Goal: Task Accomplishment & Management: Manage account settings

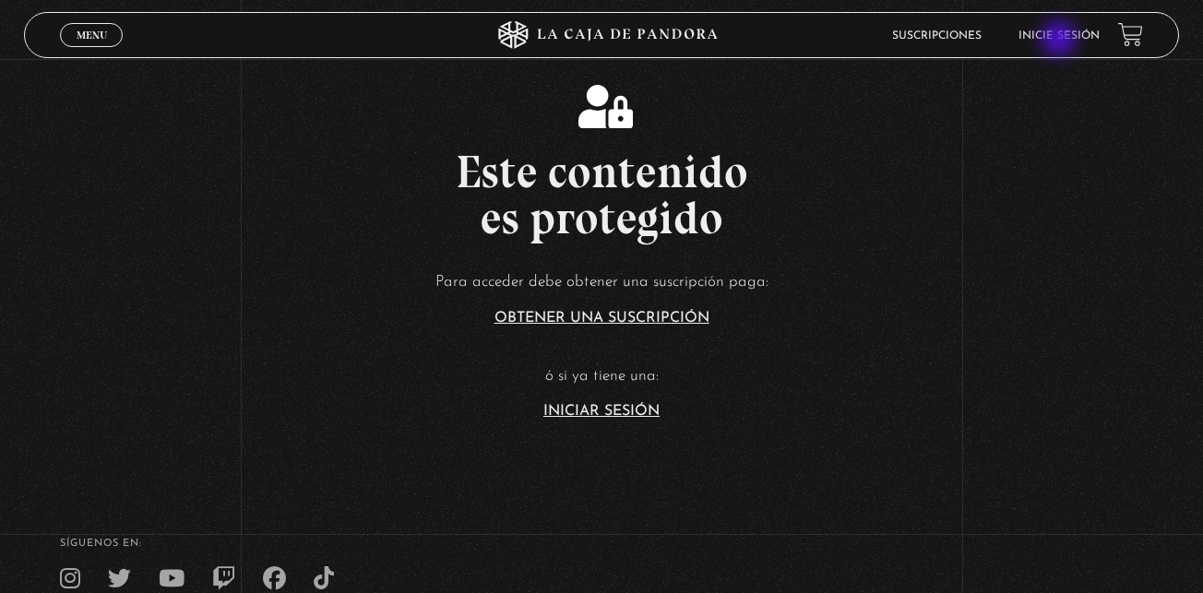
click at [1061, 41] on link "Inicie sesión" at bounding box center [1059, 35] width 81 height 11
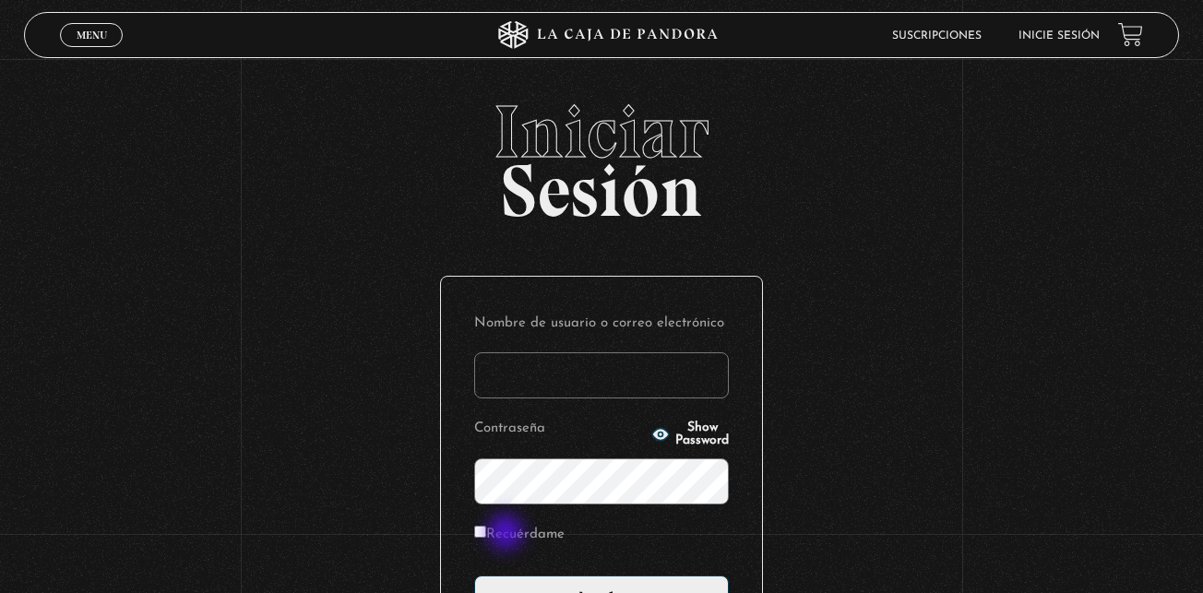
type input "[EMAIL_ADDRESS][DOMAIN_NAME]"
click at [508, 534] on label "Recuérdame" at bounding box center [519, 535] width 90 height 29
click at [486, 534] on input "Recuérdame" at bounding box center [480, 532] width 12 height 12
click at [532, 534] on label "Recuérdame" at bounding box center [519, 535] width 90 height 29
click at [486, 534] on input "Recuérdame" at bounding box center [480, 532] width 12 height 12
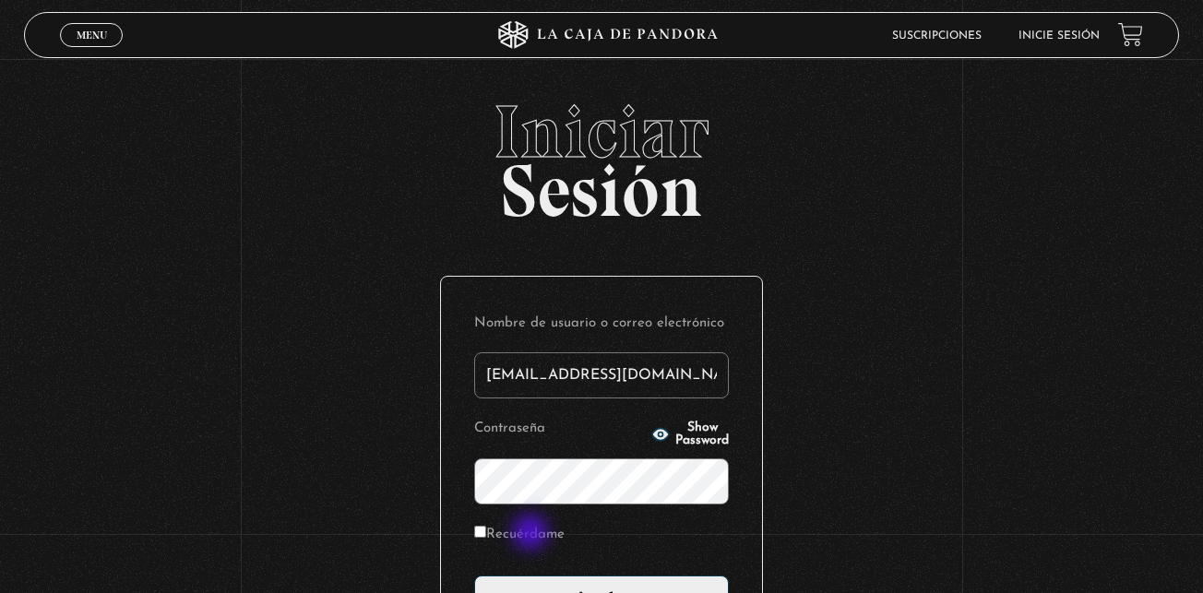
click at [532, 534] on label "Recuérdame" at bounding box center [519, 535] width 90 height 29
click at [486, 534] on input "Recuérdame" at bounding box center [480, 532] width 12 height 12
checkbox input "true"
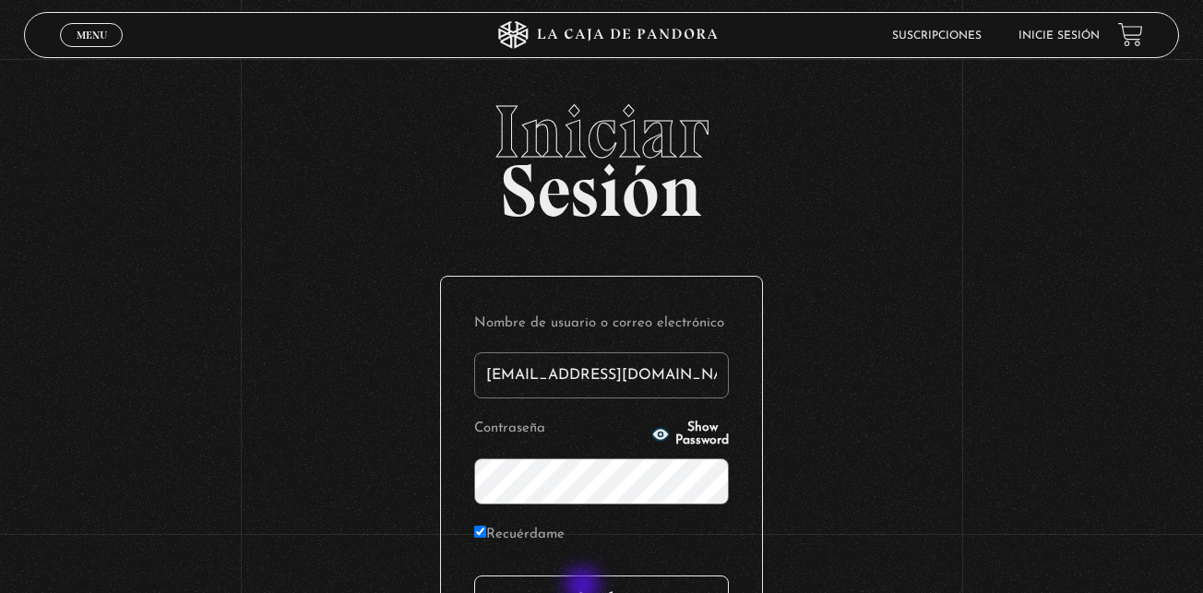
click at [585, 588] on input "Acceder" at bounding box center [601, 599] width 255 height 46
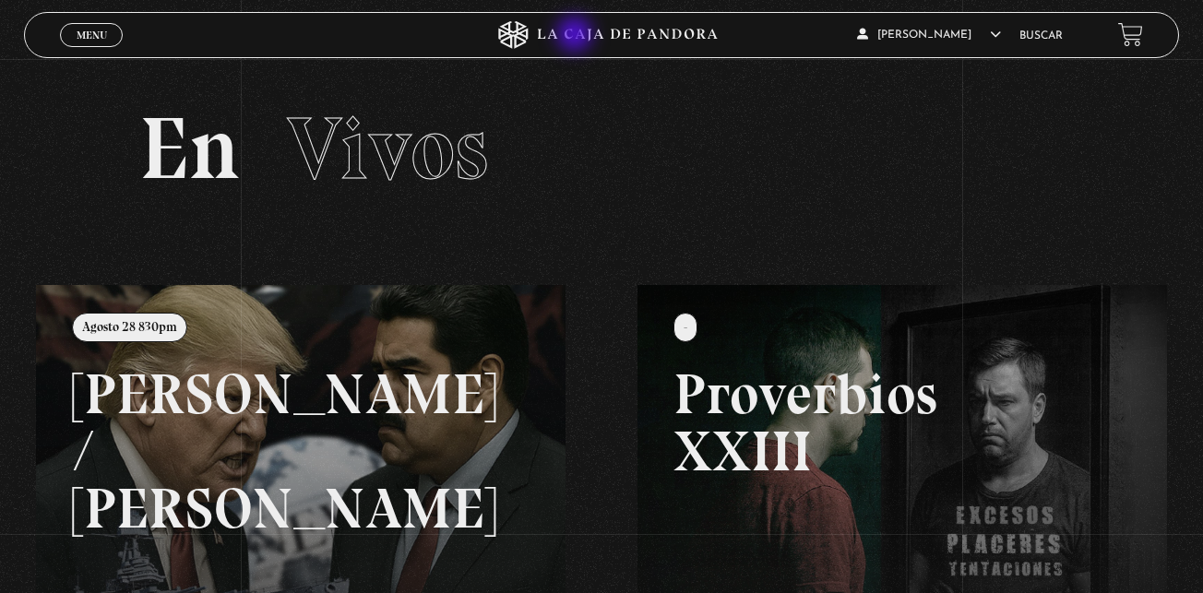
click at [577, 36] on icon at bounding box center [601, 35] width 361 height 28
